Goal: Task Accomplishment & Management: Use online tool/utility

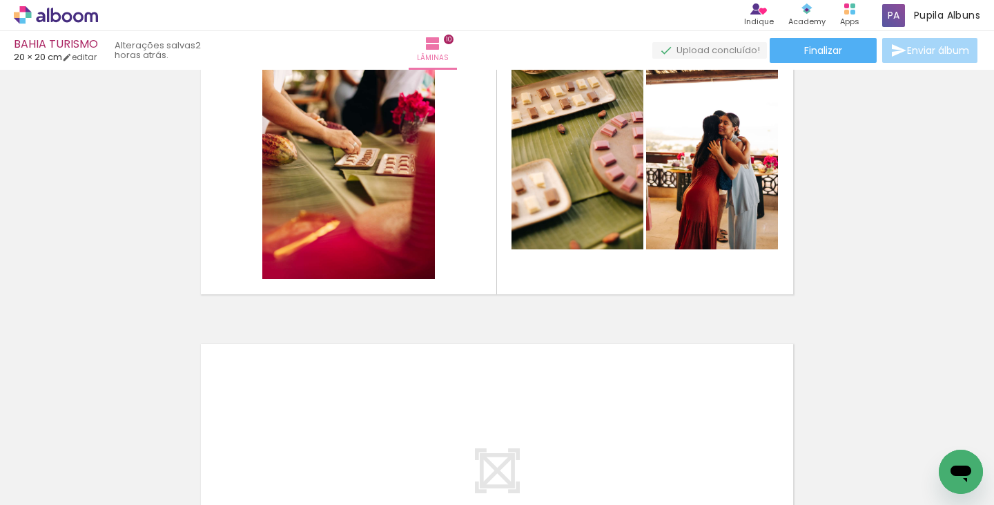
scroll to position [0, 4048]
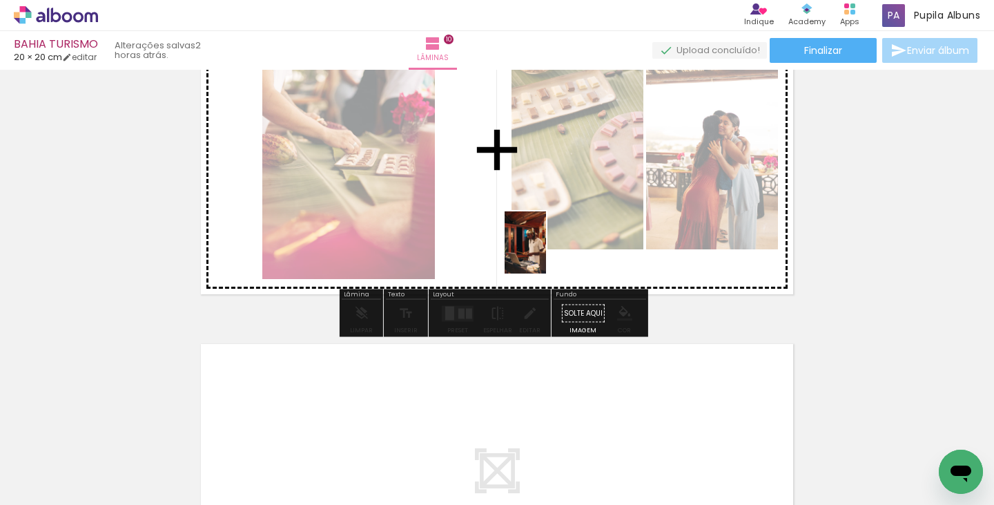
drag, startPoint x: 571, startPoint y: 454, endPoint x: 546, endPoint y: 253, distance: 202.4
click at [546, 253] on quentale-workspace at bounding box center [497, 252] width 994 height 505
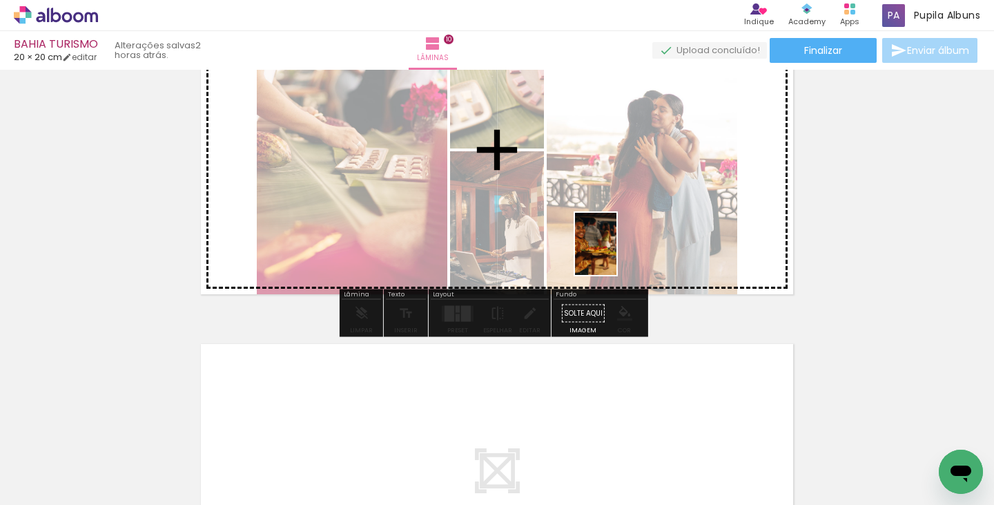
drag, startPoint x: 888, startPoint y: 464, endPoint x: 613, endPoint y: 251, distance: 347.4
click at [613, 251] on quentale-workspace at bounding box center [497, 252] width 994 height 505
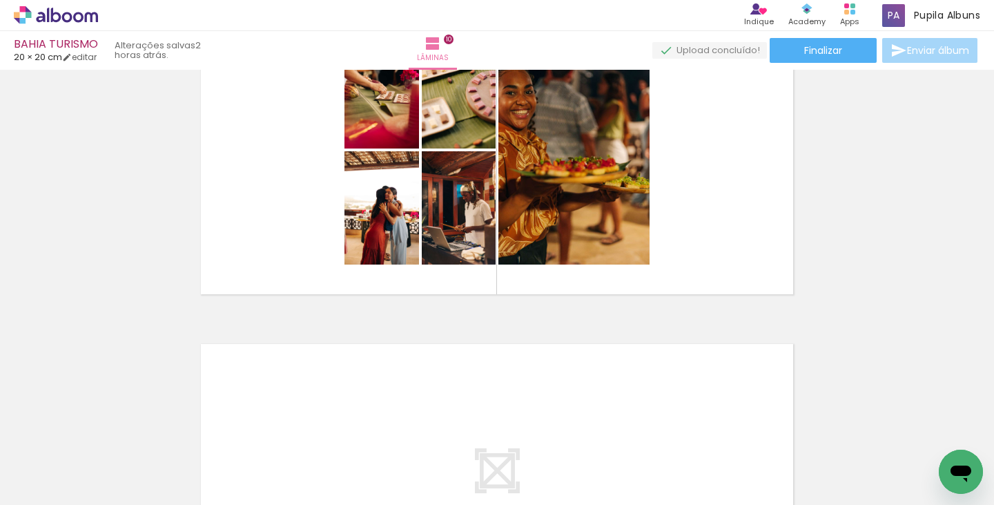
scroll to position [0, 4471]
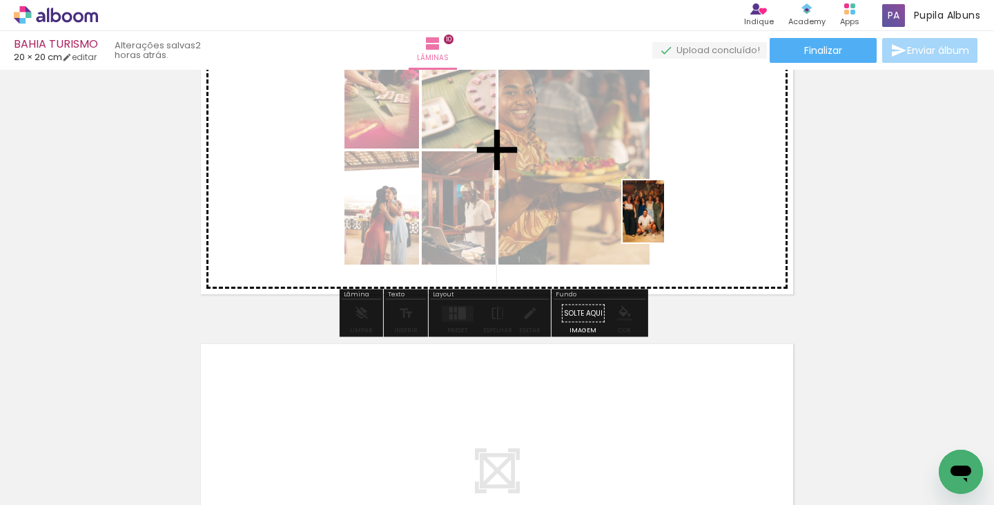
drag, startPoint x: 699, startPoint y: 457, endPoint x: 664, endPoint y: 222, distance: 238.0
click at [664, 222] on quentale-workspace at bounding box center [497, 252] width 994 height 505
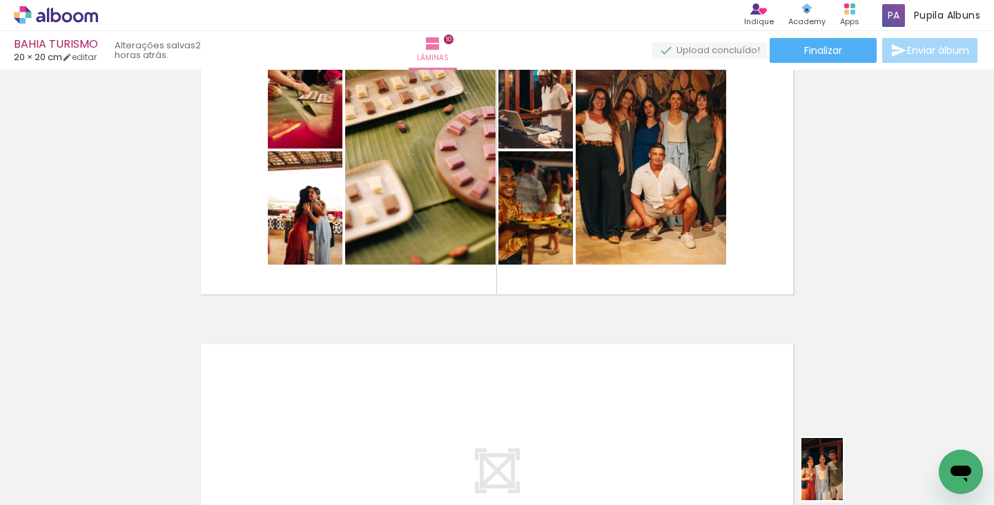
drag, startPoint x: 830, startPoint y: 492, endPoint x: 845, endPoint y: 460, distance: 35.5
click at [845, 460] on quentale-thumb at bounding box center [846, 457] width 77 height 79
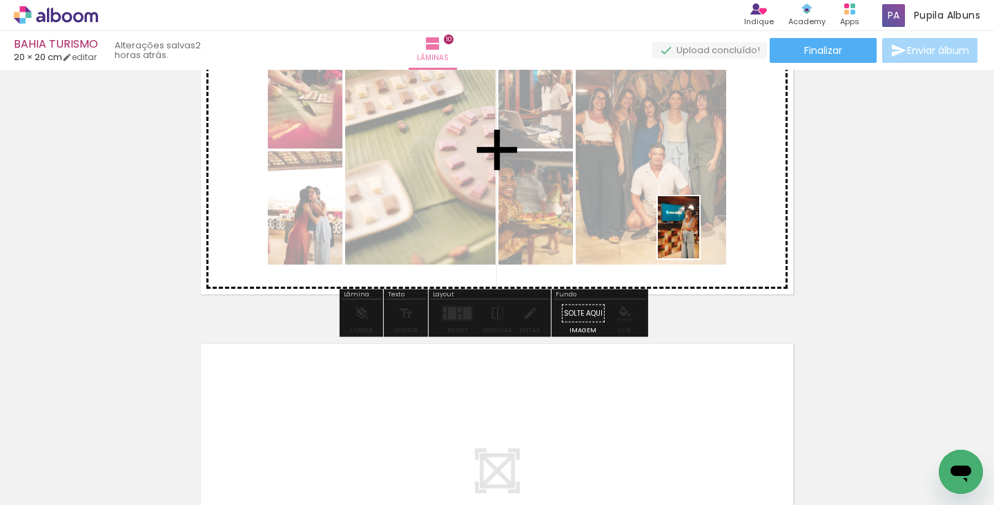
drag, startPoint x: 711, startPoint y: 387, endPoint x: 699, endPoint y: 231, distance: 156.5
click at [699, 231] on quentale-workspace at bounding box center [497, 252] width 994 height 505
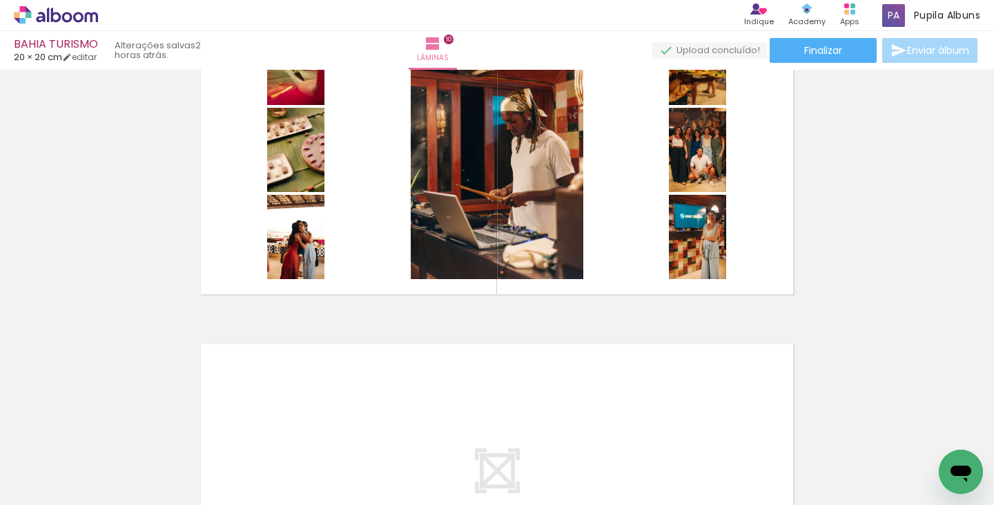
scroll to position [0, 4036]
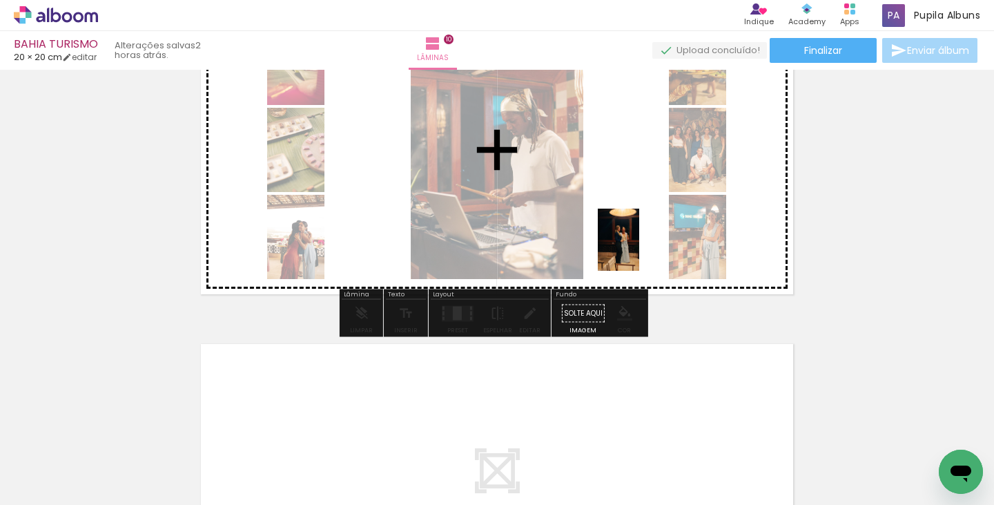
drag, startPoint x: 668, startPoint y: 459, endPoint x: 639, endPoint y: 244, distance: 216.6
click at [639, 244] on quentale-workspace at bounding box center [497, 252] width 994 height 505
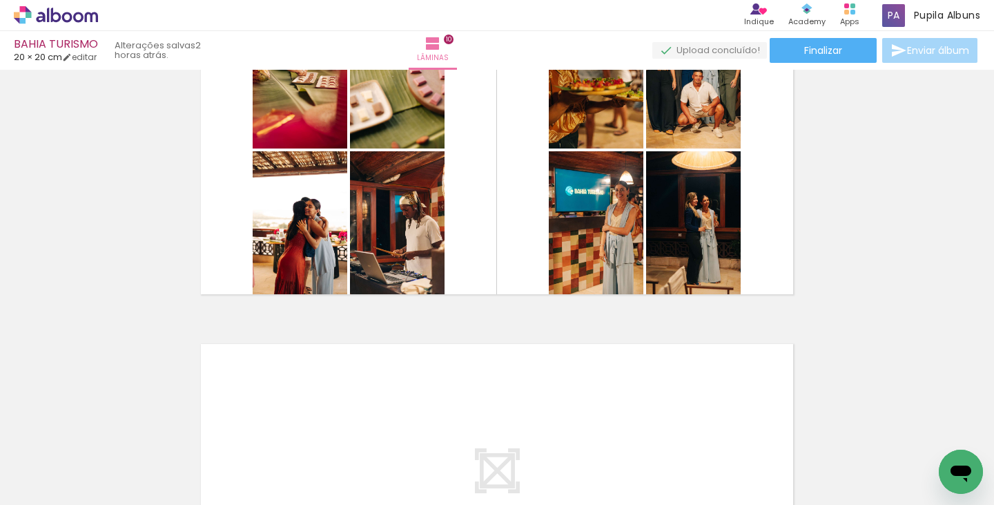
scroll to position [0, 3970]
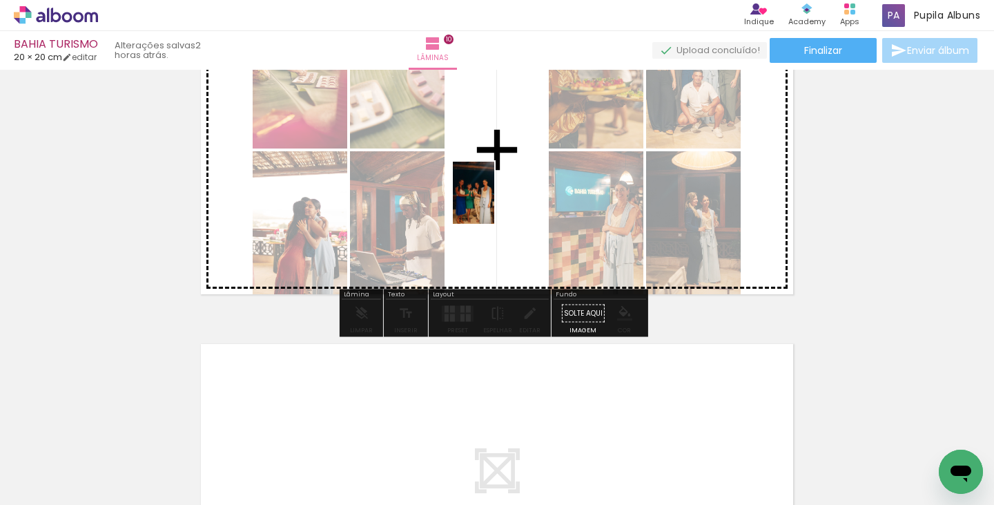
drag, startPoint x: 804, startPoint y: 466, endPoint x: 492, endPoint y: 203, distance: 408.1
click at [492, 203] on quentale-workspace at bounding box center [497, 252] width 994 height 505
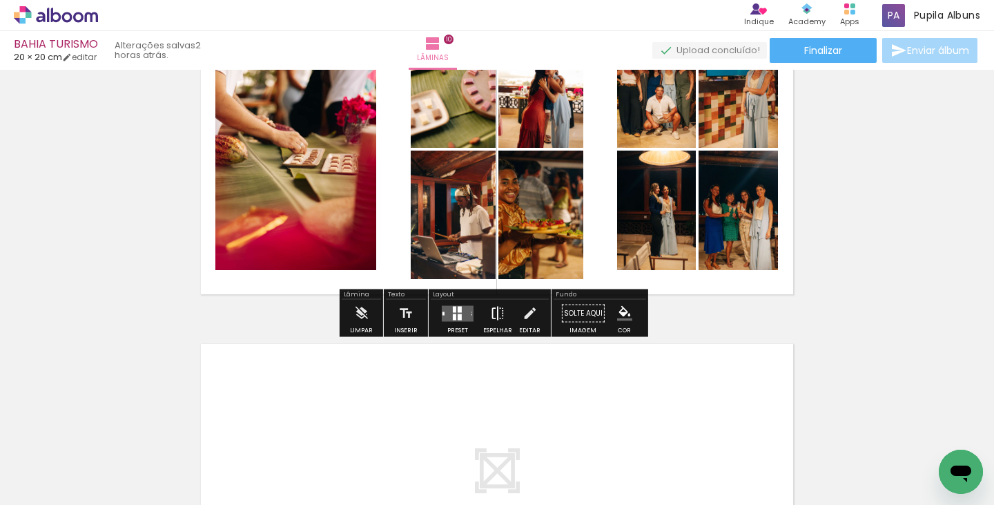
click at [495, 310] on iron-icon at bounding box center [497, 314] width 15 height 28
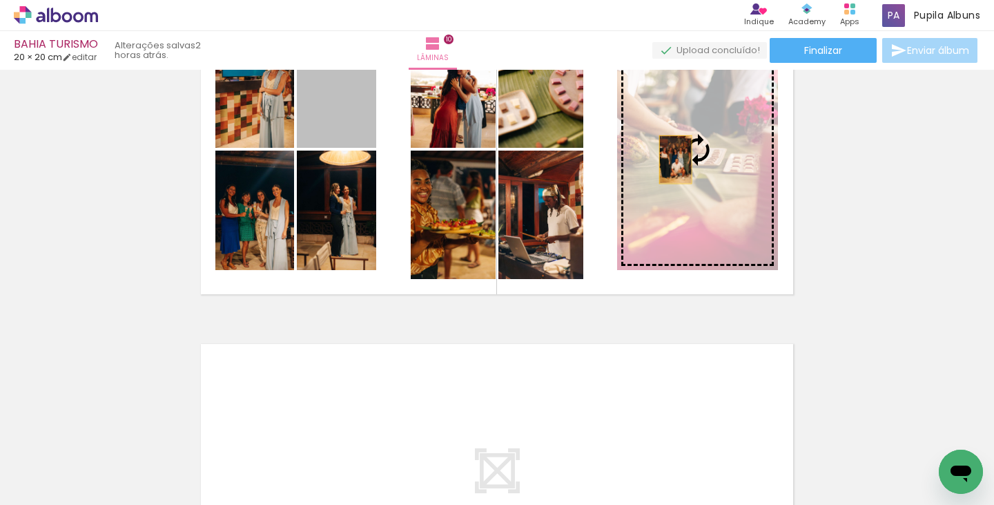
drag, startPoint x: 470, startPoint y: 139, endPoint x: 670, endPoint y: 159, distance: 201.2
click at [0, 0] on slot at bounding box center [0, 0] width 0 height 0
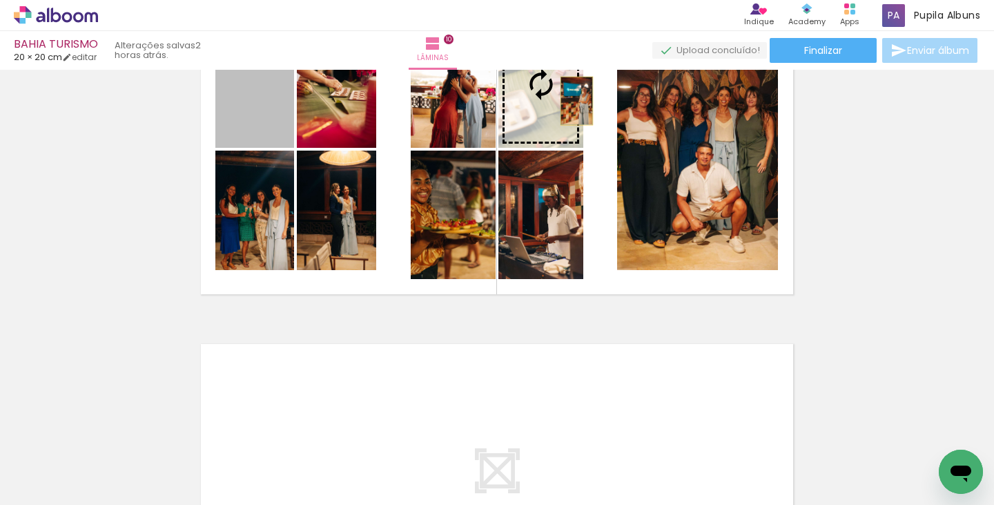
drag, startPoint x: 269, startPoint y: 104, endPoint x: 572, endPoint y: 101, distance: 302.4
click at [0, 0] on slot at bounding box center [0, 0] width 0 height 0
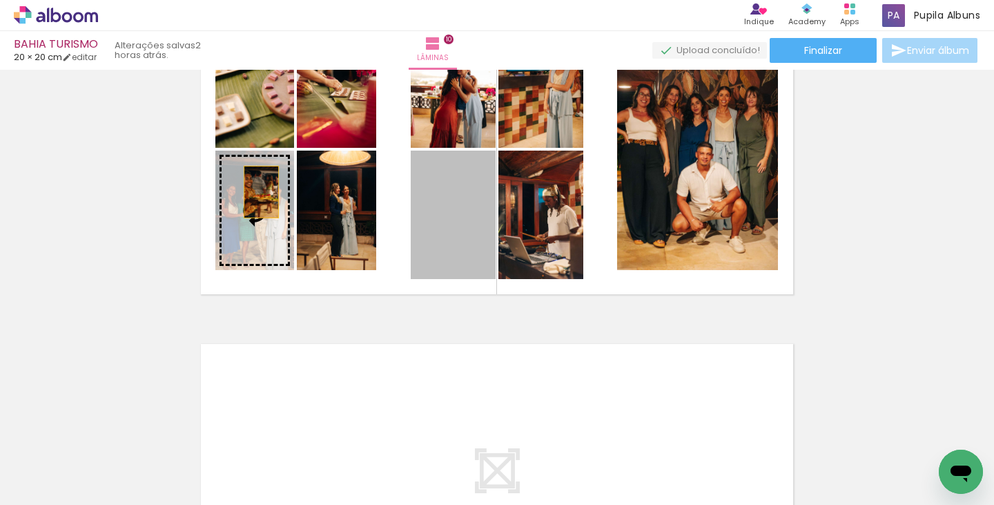
drag, startPoint x: 443, startPoint y: 205, endPoint x: 256, endPoint y: 193, distance: 187.5
click at [0, 0] on slot at bounding box center [0, 0] width 0 height 0
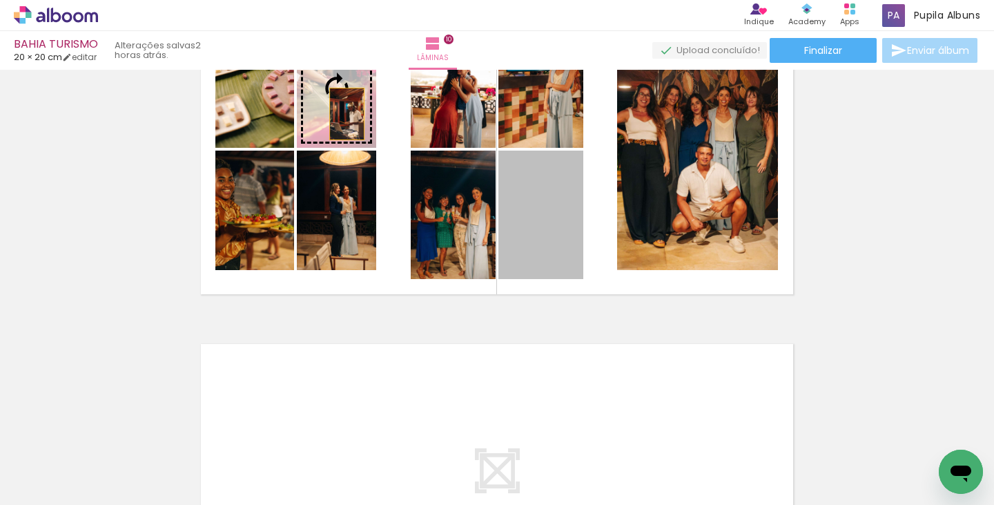
drag, startPoint x: 530, startPoint y: 212, endPoint x: 338, endPoint y: 113, distance: 216.1
click at [0, 0] on slot at bounding box center [0, 0] width 0 height 0
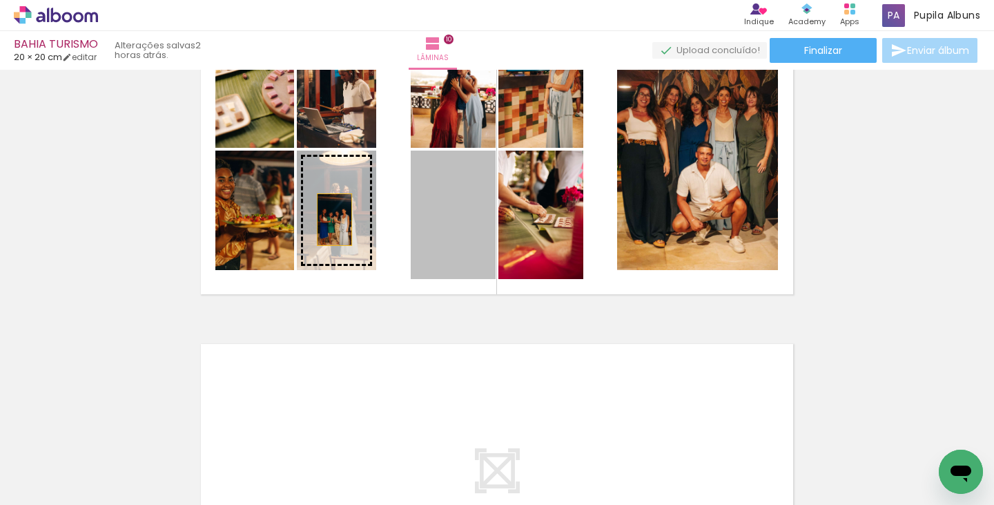
drag, startPoint x: 470, startPoint y: 226, endPoint x: 329, endPoint y: 220, distance: 141.0
click at [0, 0] on slot at bounding box center [0, 0] width 0 height 0
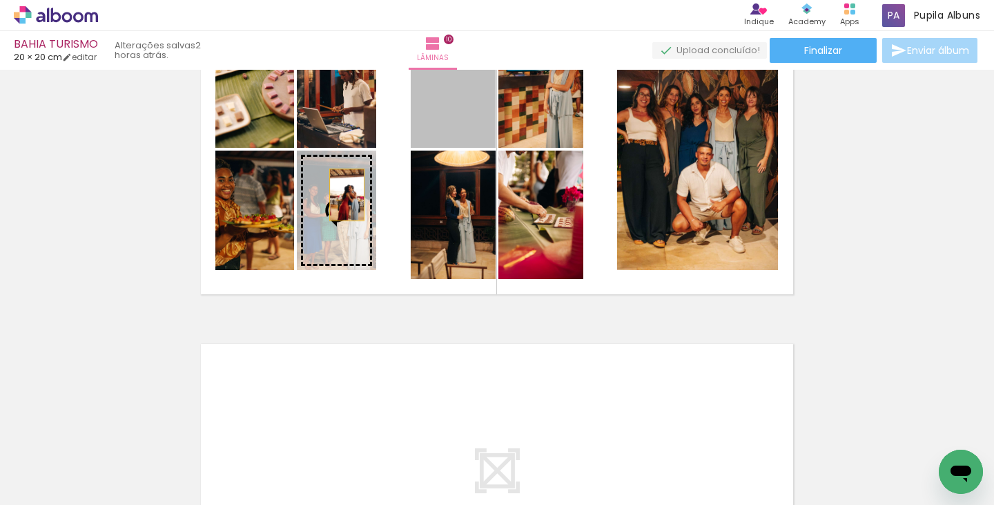
drag, startPoint x: 438, startPoint y: 132, endPoint x: 333, endPoint y: 201, distance: 125.0
click at [0, 0] on slot at bounding box center [0, 0] width 0 height 0
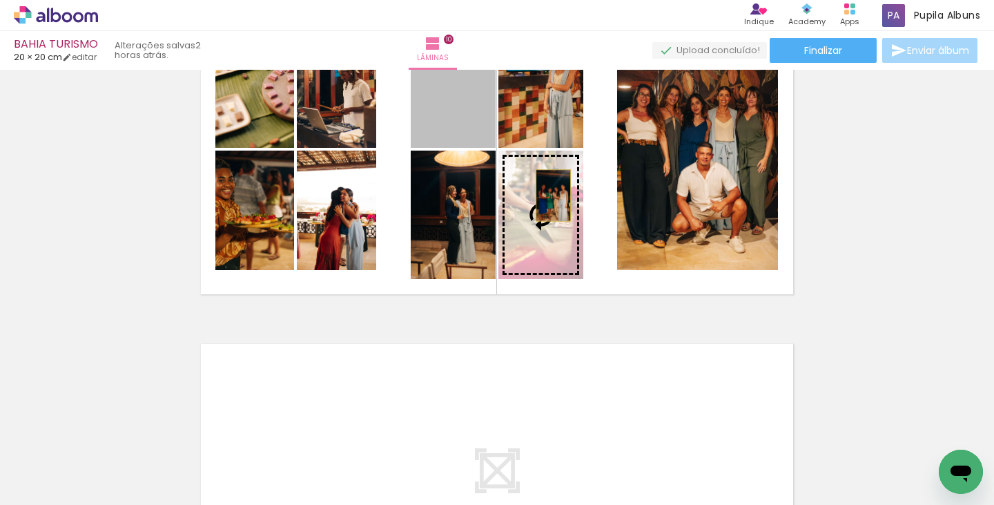
drag, startPoint x: 461, startPoint y: 112, endPoint x: 548, endPoint y: 195, distance: 120.6
click at [0, 0] on slot at bounding box center [0, 0] width 0 height 0
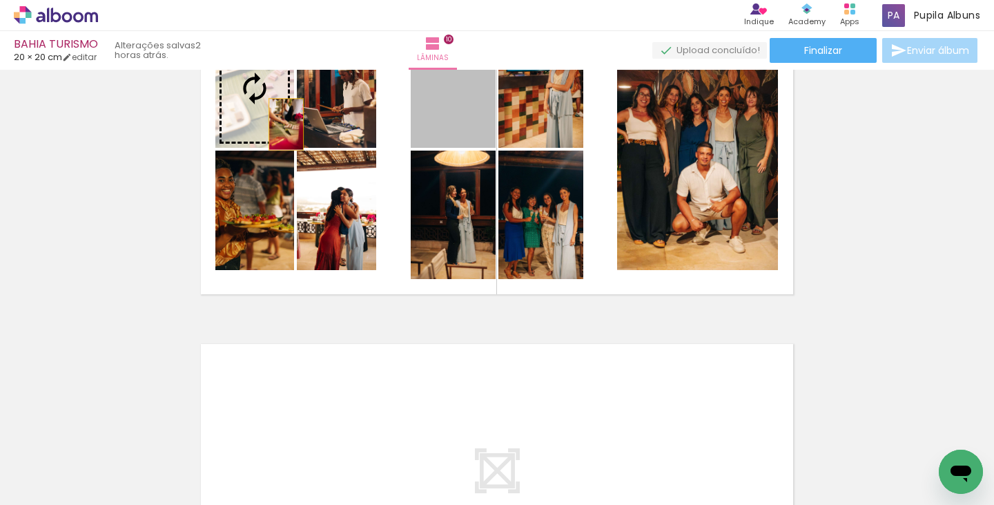
drag, startPoint x: 434, startPoint y: 121, endPoint x: 271, endPoint y: 122, distance: 162.2
click at [0, 0] on slot at bounding box center [0, 0] width 0 height 0
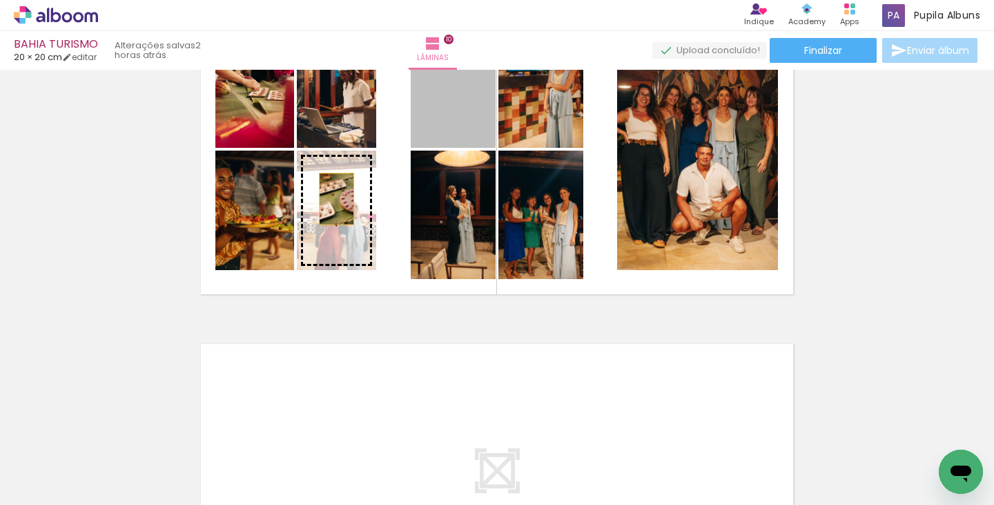
drag, startPoint x: 442, startPoint y: 124, endPoint x: 335, endPoint y: 185, distance: 122.8
click at [0, 0] on slot at bounding box center [0, 0] width 0 height 0
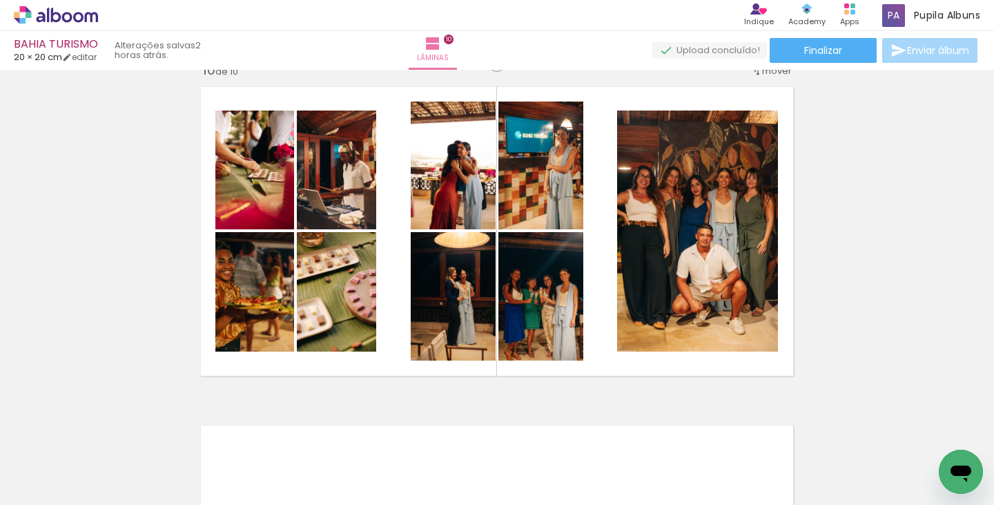
scroll to position [3078, 0]
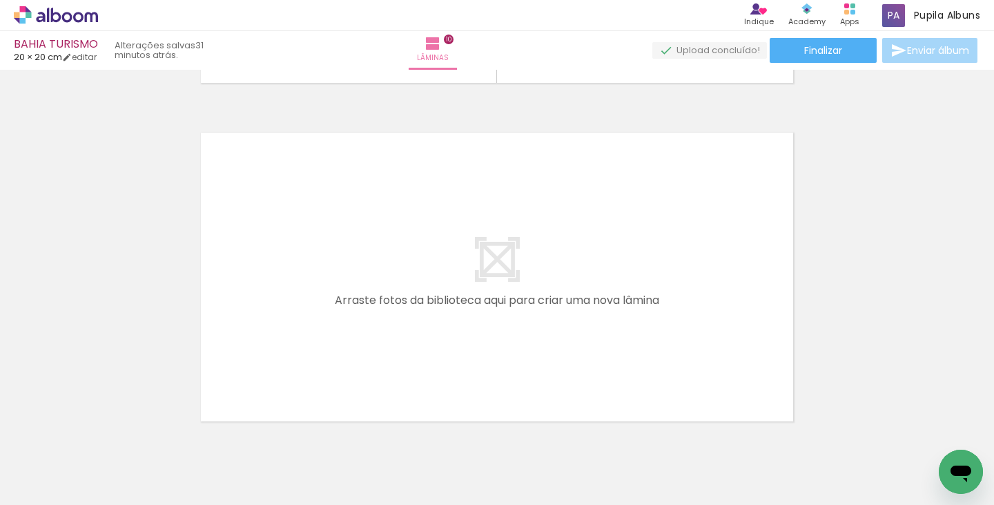
scroll to position [3413, 0]
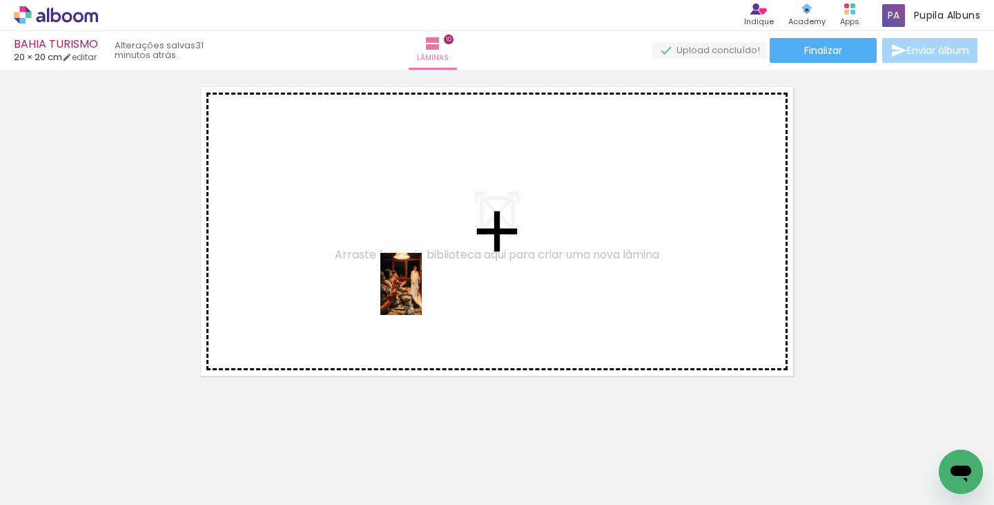
drag, startPoint x: 208, startPoint y: 457, endPoint x: 422, endPoint y: 294, distance: 268.4
click at [422, 294] on quentale-workspace at bounding box center [497, 252] width 994 height 505
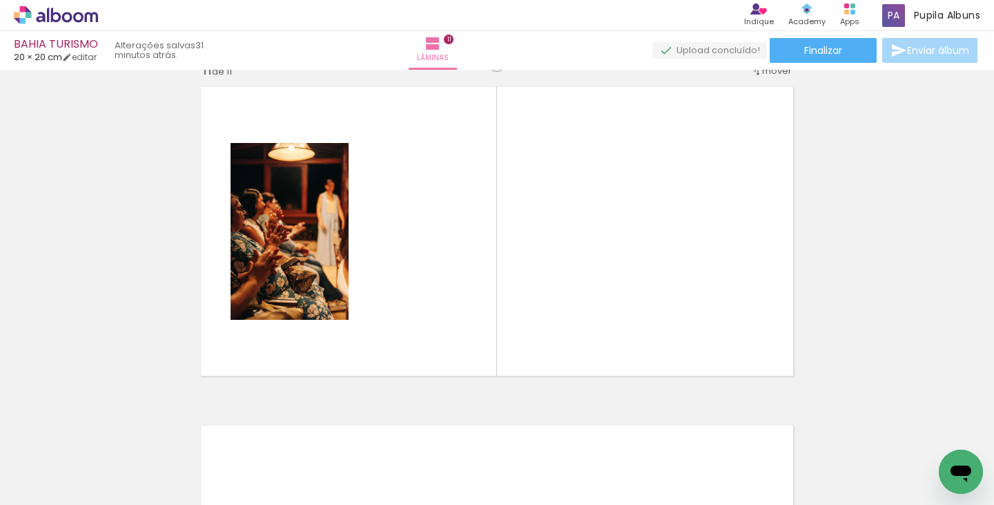
scroll to position [3400, 0]
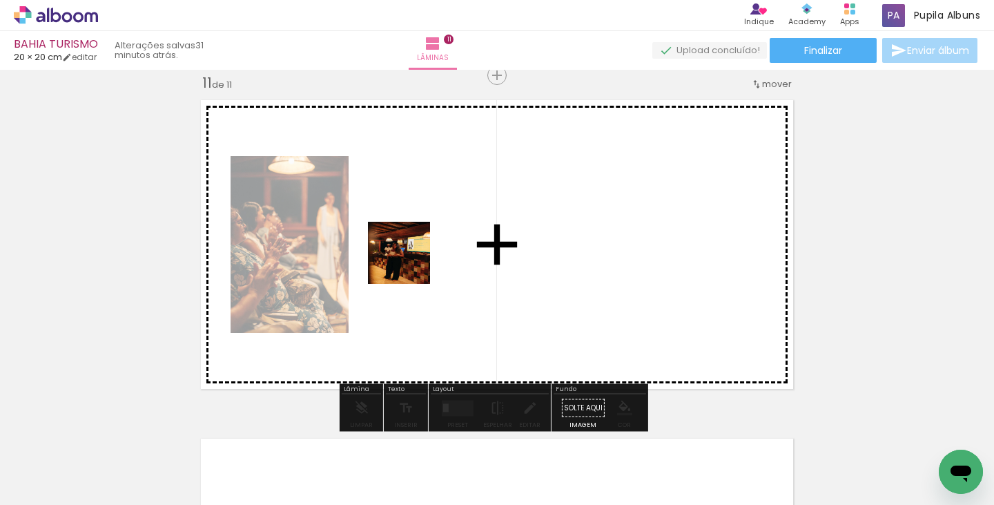
drag, startPoint x: 110, startPoint y: 445, endPoint x: 422, endPoint y: 253, distance: 366.0
click at [422, 253] on quentale-workspace at bounding box center [497, 252] width 994 height 505
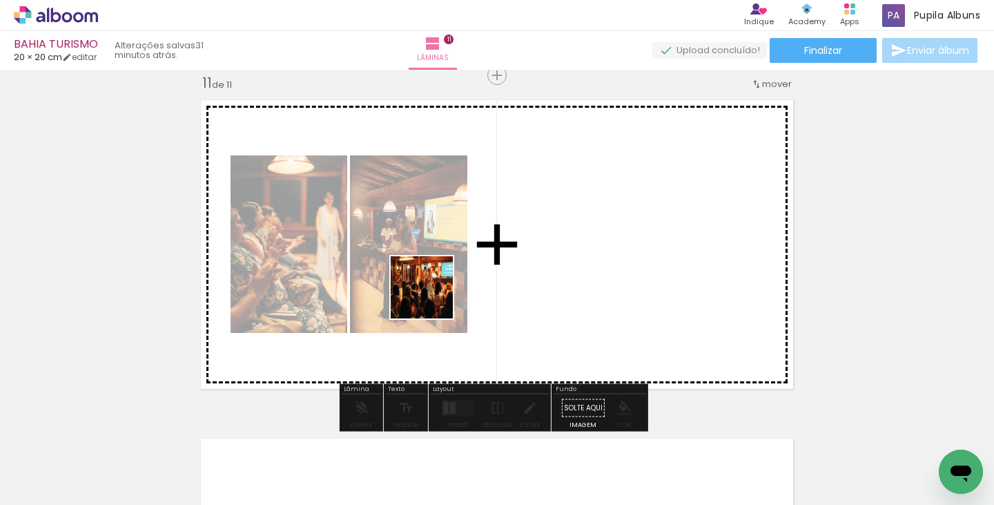
drag, startPoint x: 269, startPoint y: 449, endPoint x: 451, endPoint y: 266, distance: 258.2
click at [451, 266] on quentale-workspace at bounding box center [497, 252] width 994 height 505
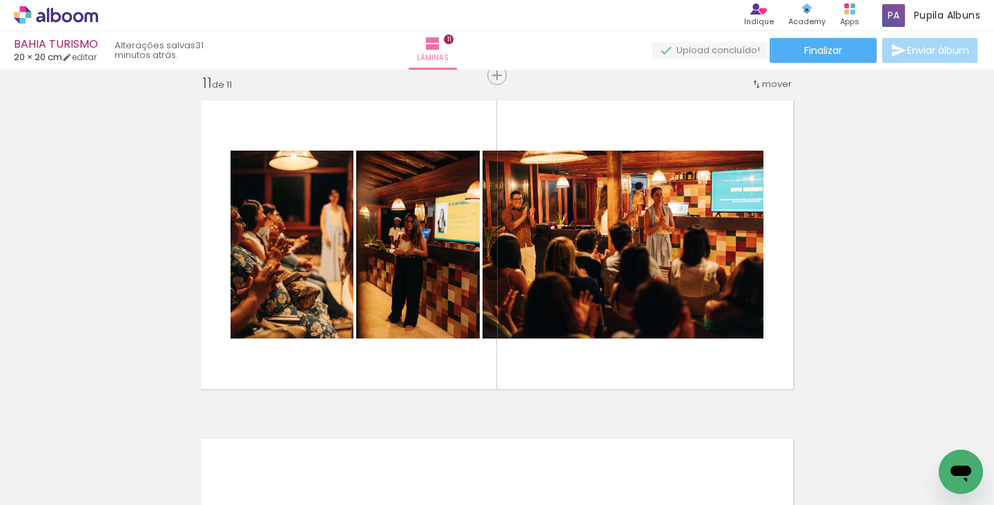
scroll to position [0, 3283]
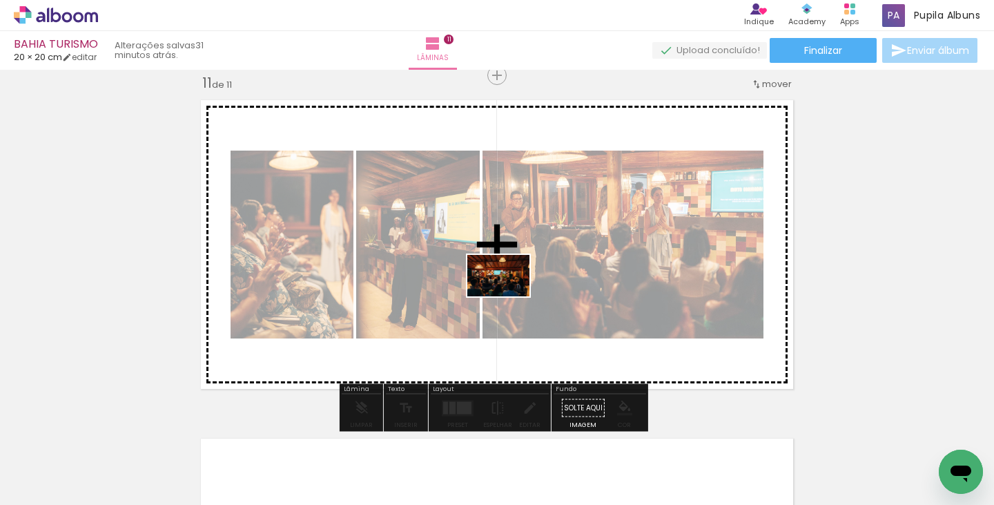
drag, startPoint x: 635, startPoint y: 454, endPoint x: 555, endPoint y: 450, distance: 80.2
click at [509, 293] on quentale-workspace at bounding box center [497, 252] width 994 height 505
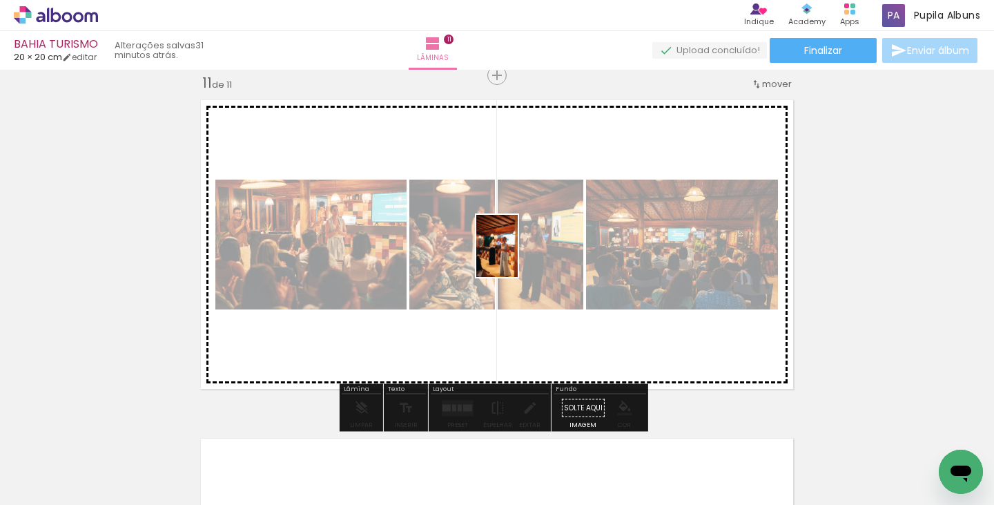
drag, startPoint x: 577, startPoint y: 463, endPoint x: 518, endPoint y: 256, distance: 214.8
click at [518, 256] on quentale-workspace at bounding box center [497, 252] width 994 height 505
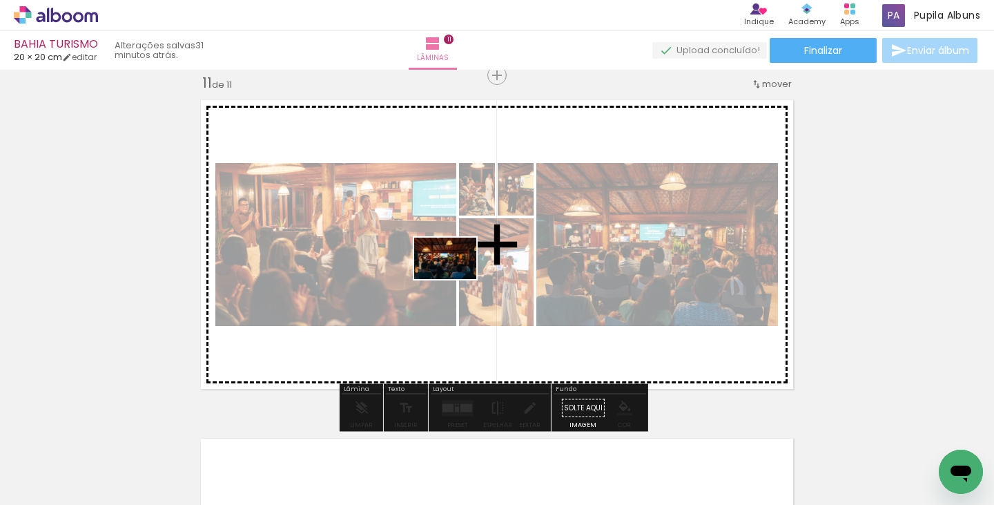
drag, startPoint x: 498, startPoint y: 446, endPoint x: 455, endPoint y: 278, distance: 173.8
click at [455, 278] on quentale-workspace at bounding box center [497, 252] width 994 height 505
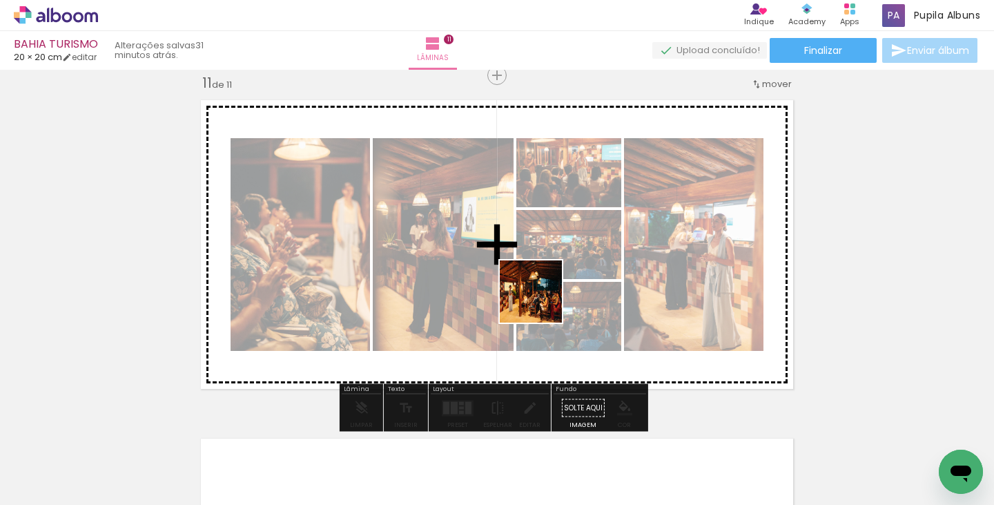
drag, startPoint x: 729, startPoint y: 468, endPoint x: 489, endPoint y: 341, distance: 271.1
click at [512, 271] on quentale-workspace at bounding box center [497, 252] width 994 height 505
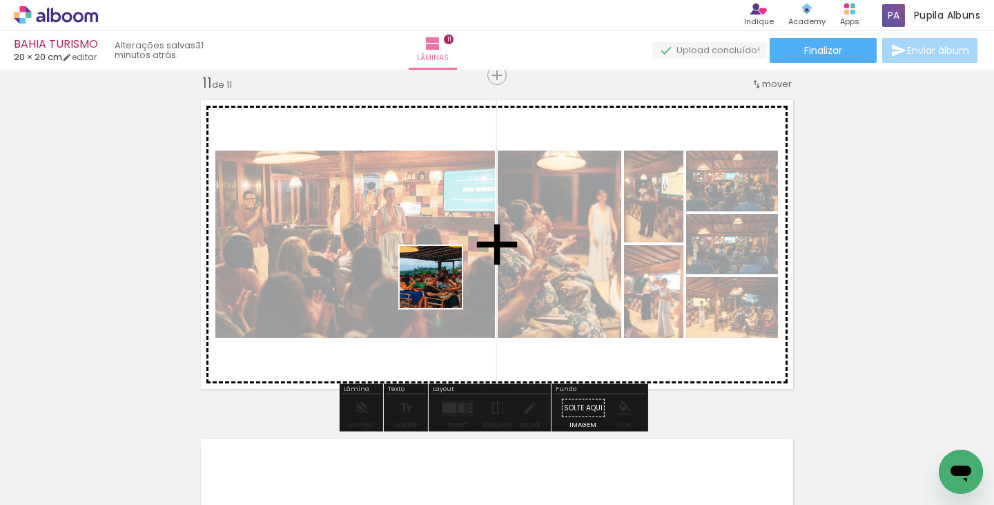
drag, startPoint x: 422, startPoint y: 447, endPoint x: 435, endPoint y: 309, distance: 139.3
click at [441, 284] on quentale-workspace at bounding box center [497, 252] width 994 height 505
